Goal: Find specific page/section: Find specific page/section

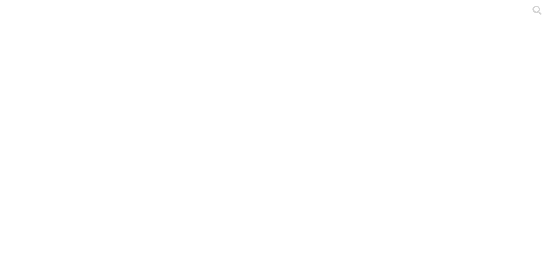
type input "o"
type input "pr"
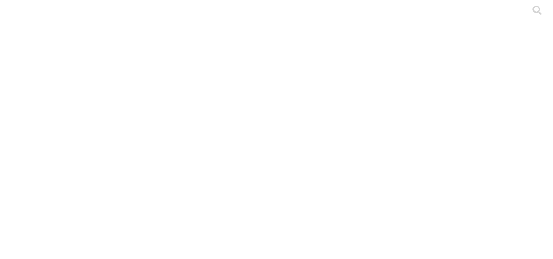
type input "cyf"
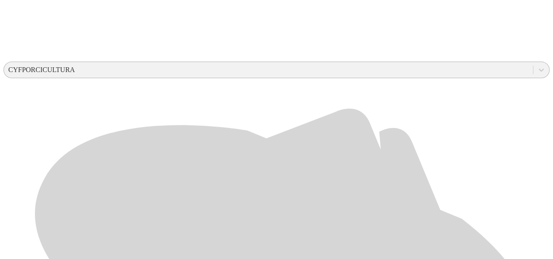
scroll to position [294, 0]
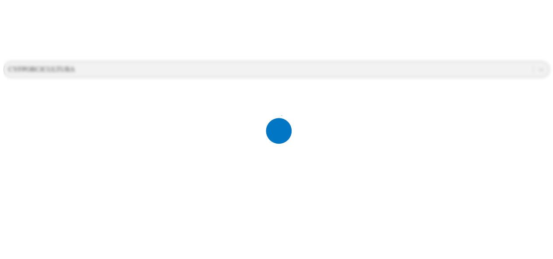
scroll to position [0, 0]
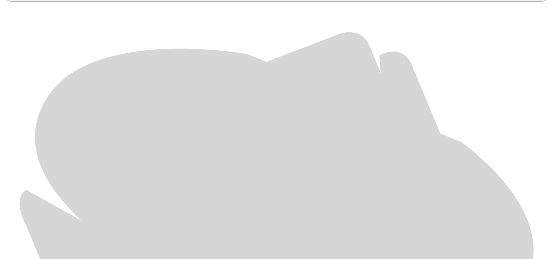
scroll to position [376, 0]
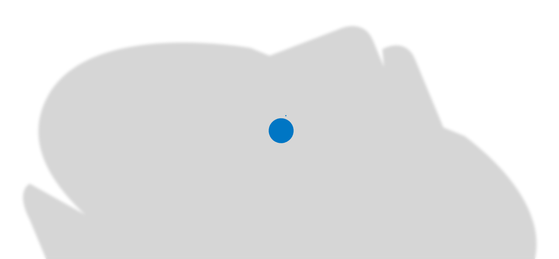
scroll to position [0, 0]
